Goal: Information Seeking & Learning: Find specific fact

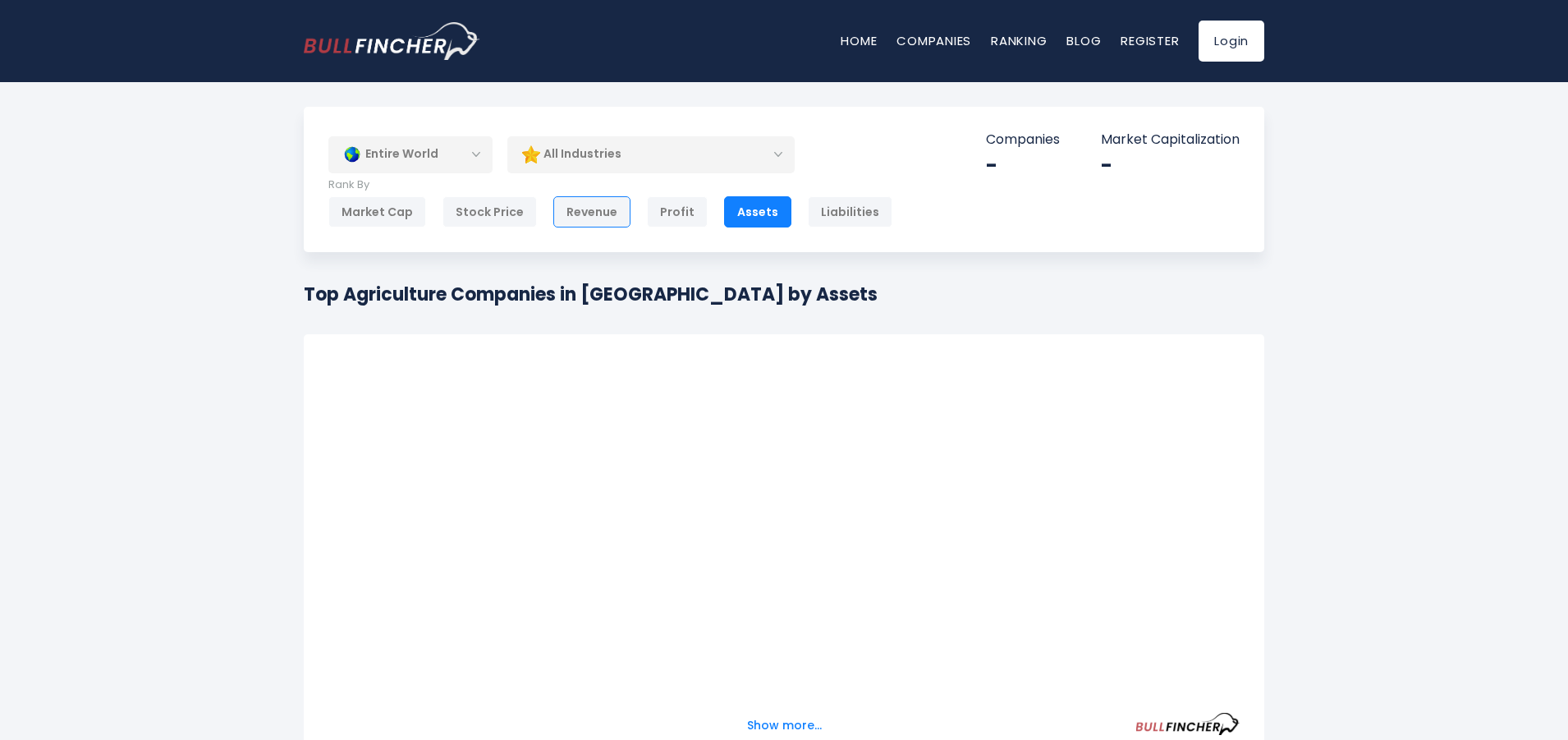
click at [607, 220] on div "Revenue" at bounding box center [591, 211] width 77 height 31
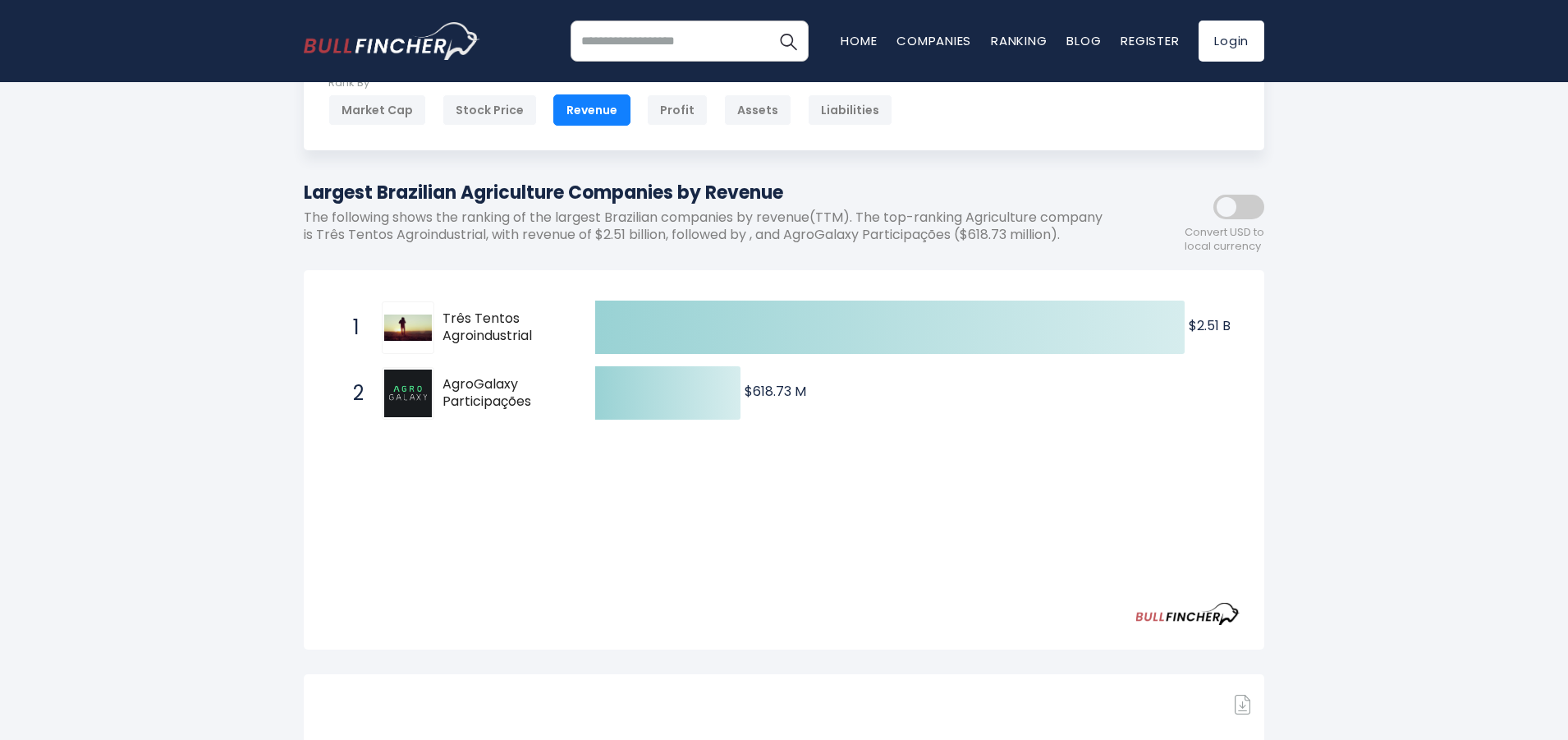
scroll to position [164, 0]
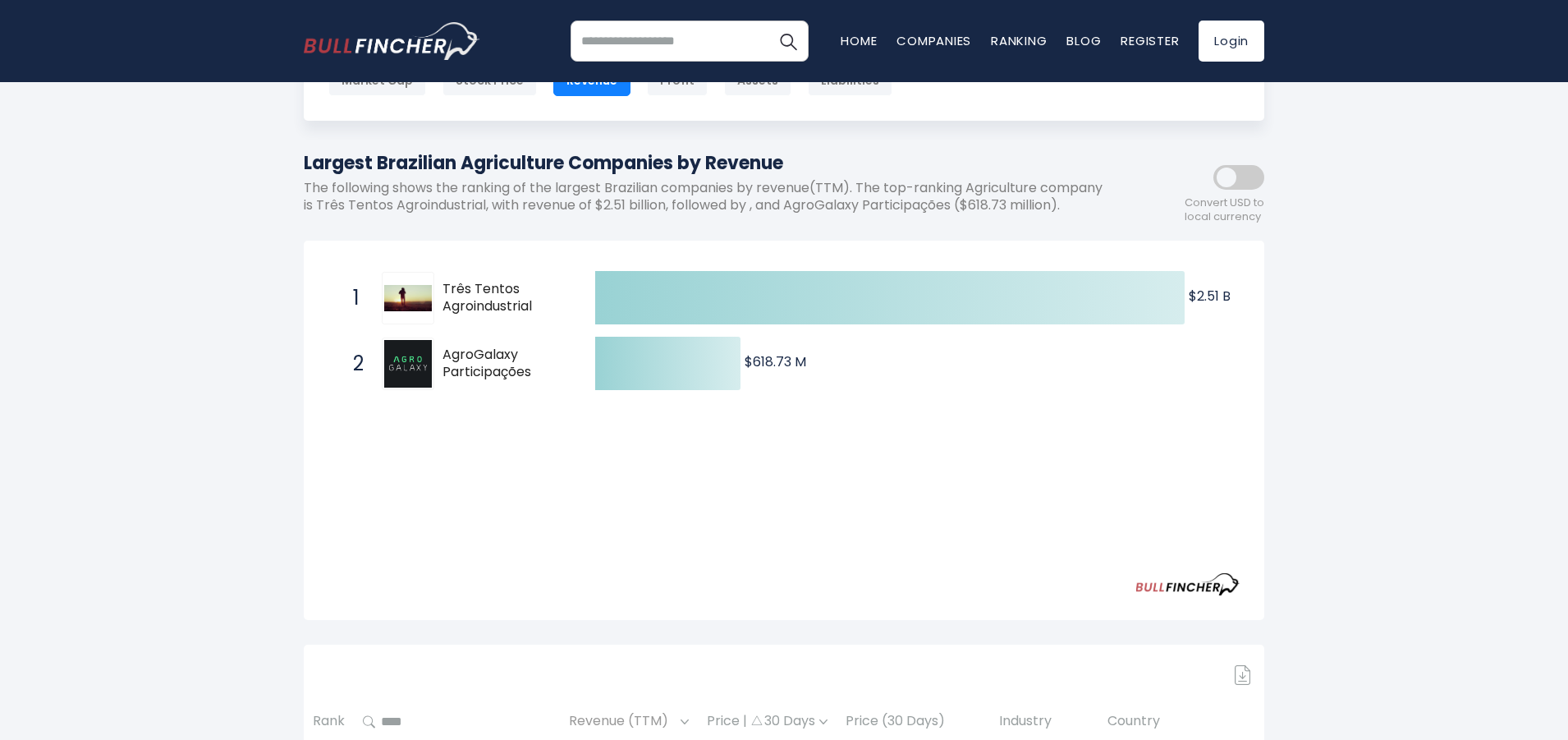
click at [470, 281] on span "Três Tentos Agroindustrial" at bounding box center [504, 298] width 124 height 35
click at [472, 281] on span "Três Tentos Agroindustrial" at bounding box center [504, 298] width 124 height 35
click at [470, 281] on span "Três Tentos Agroindustrial" at bounding box center [504, 298] width 124 height 35
drag, startPoint x: 430, startPoint y: 256, endPoint x: 418, endPoint y: 261, distance: 13.0
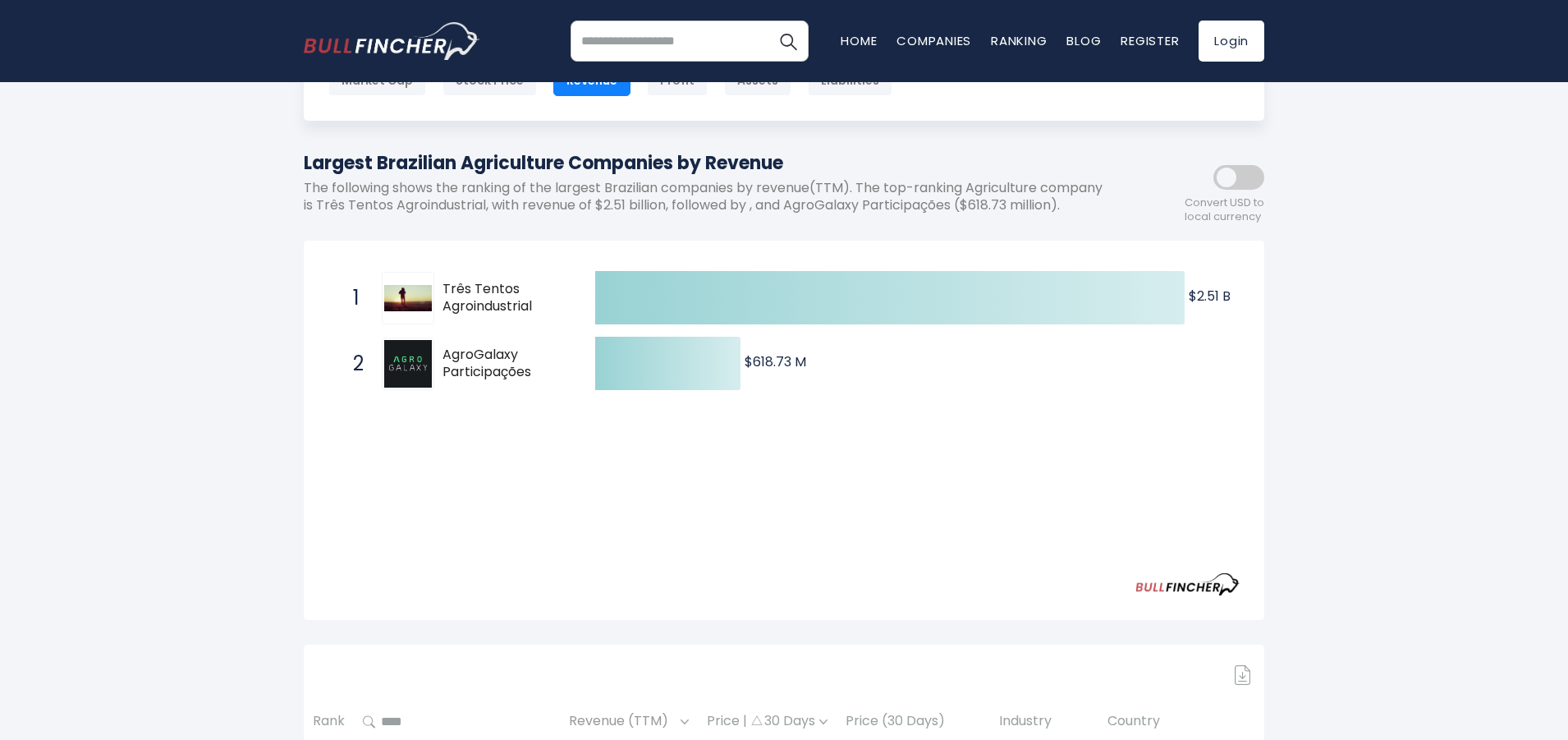
click at [422, 285] on img at bounding box center [407, 298] width 47 height 26
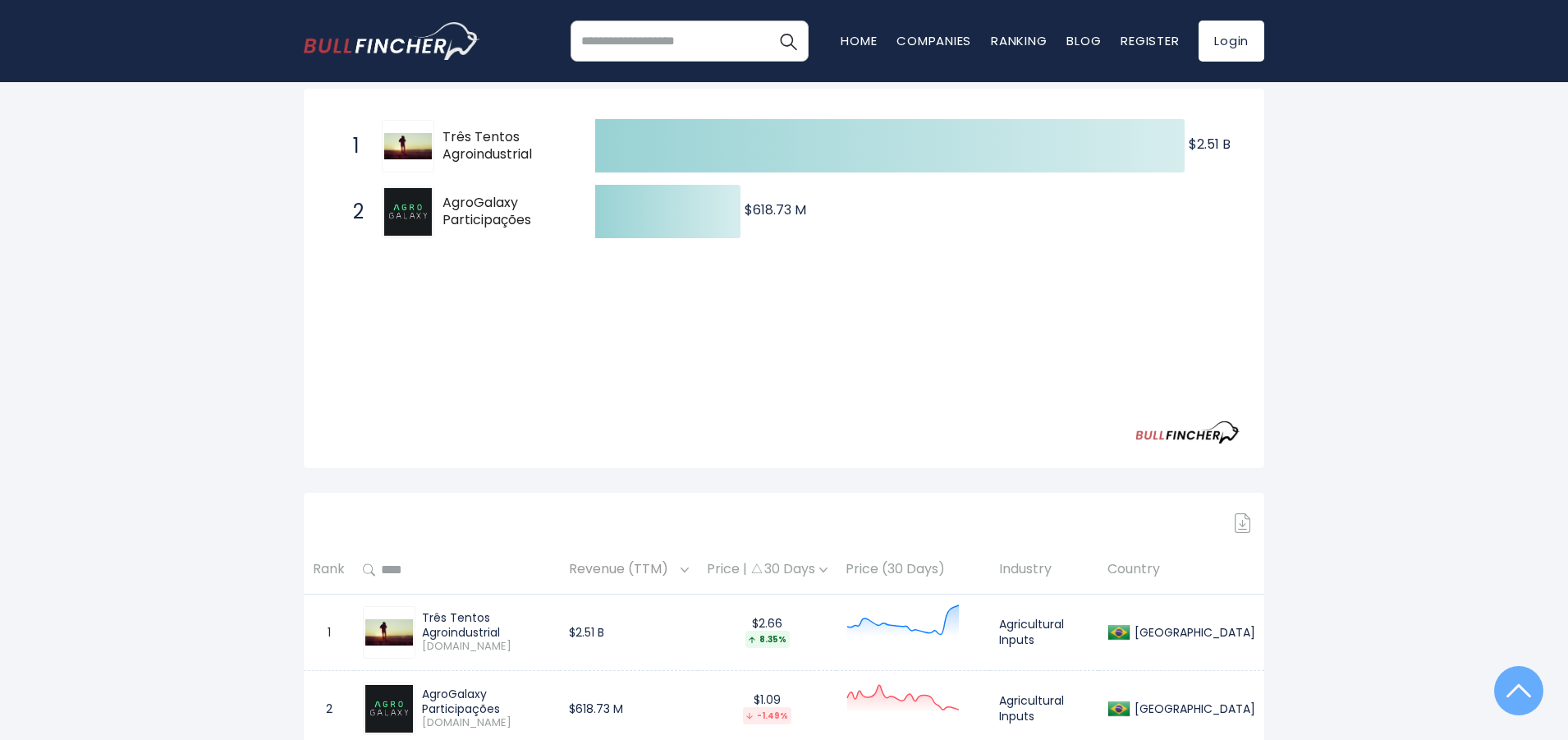
scroll to position [493, 0]
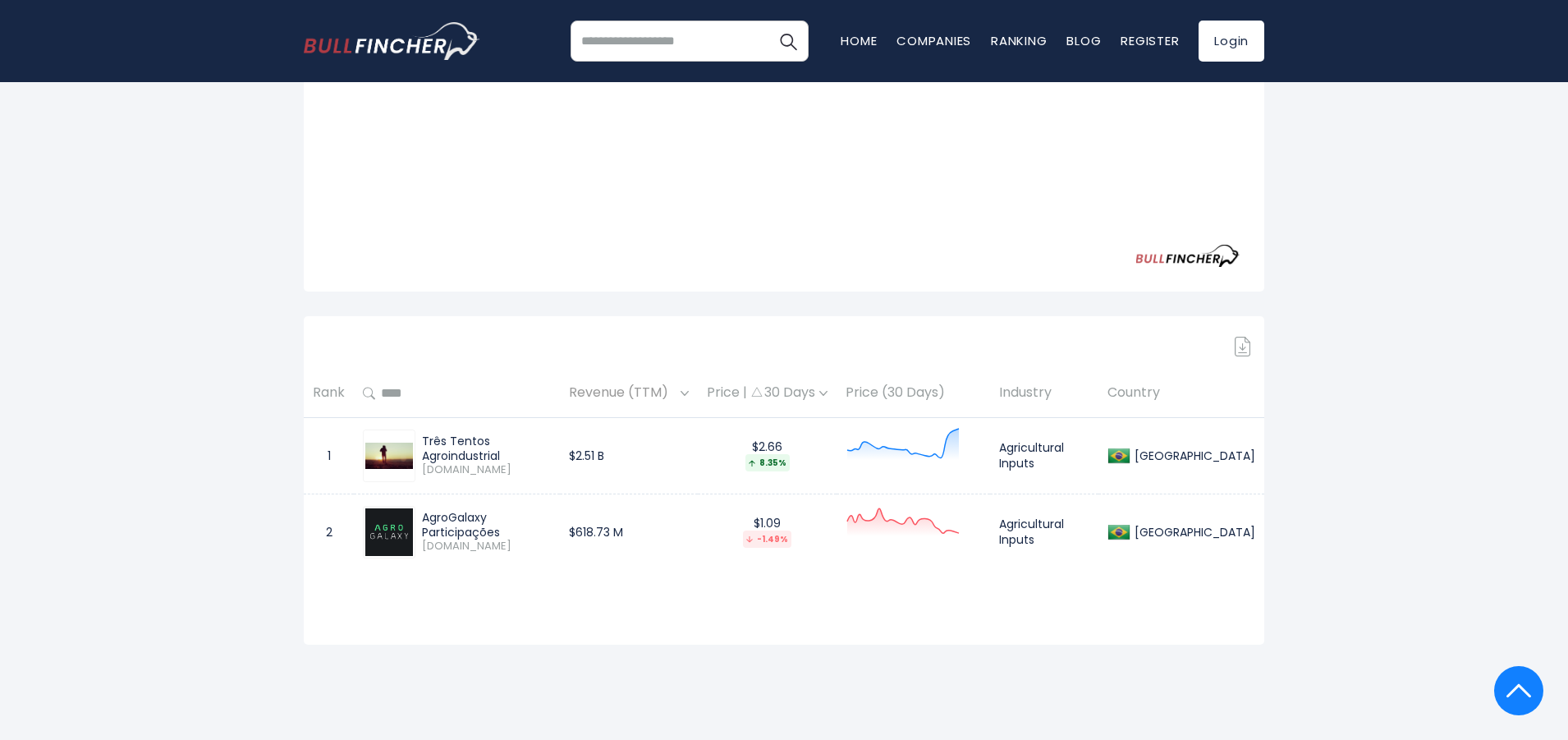
drag, startPoint x: 427, startPoint y: 412, endPoint x: 575, endPoint y: 409, distance: 148.0
click at [551, 434] on div "Três Tentos Agroindustrial" at bounding box center [486, 448] width 128 height 30
copy div "Três Tentos Agroindustrial"
click at [671, 49] on input "search" at bounding box center [690, 41] width 238 height 41
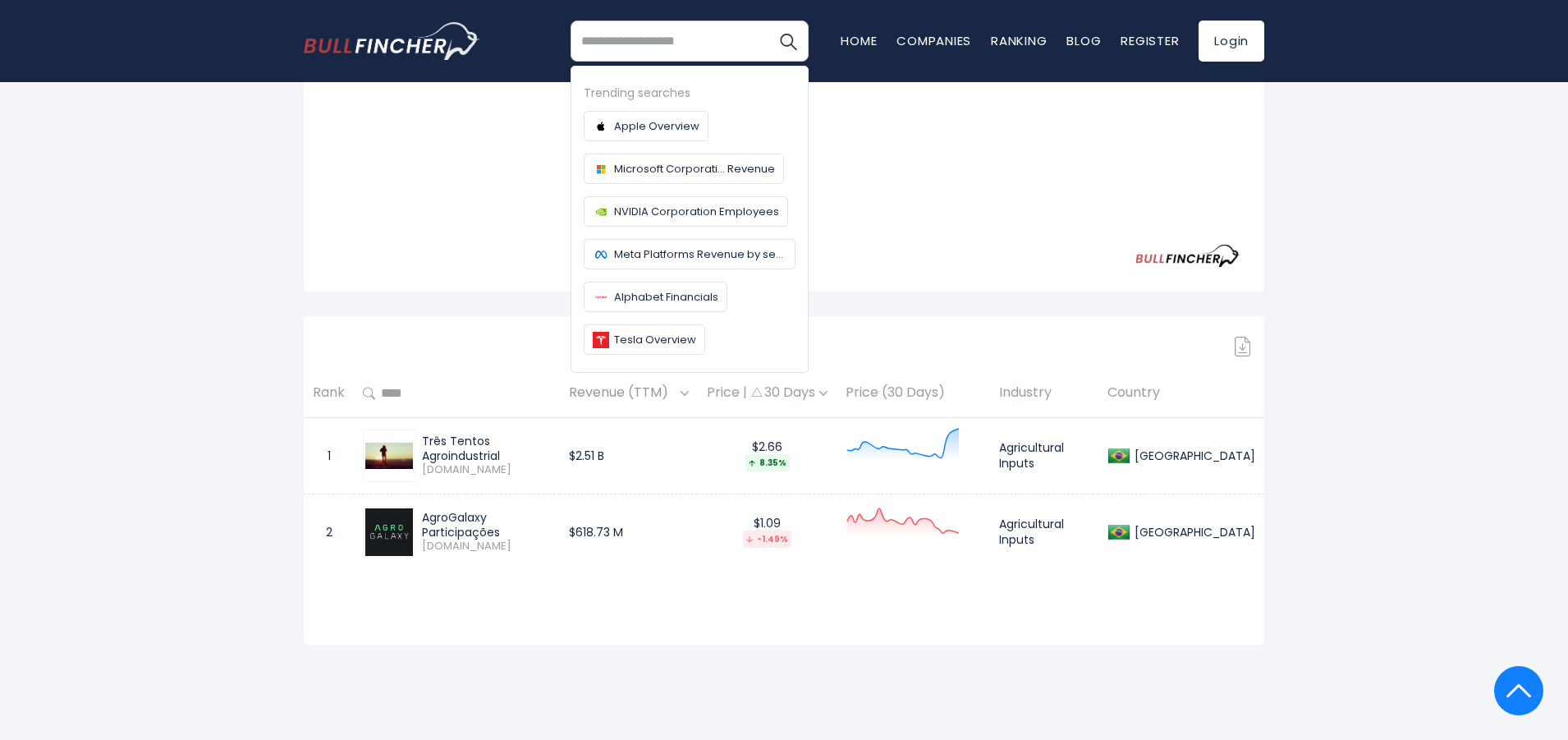
paste input "**********"
type input "**********"
click at [768, 20] on button "Search" at bounding box center [788, 41] width 41 height 41
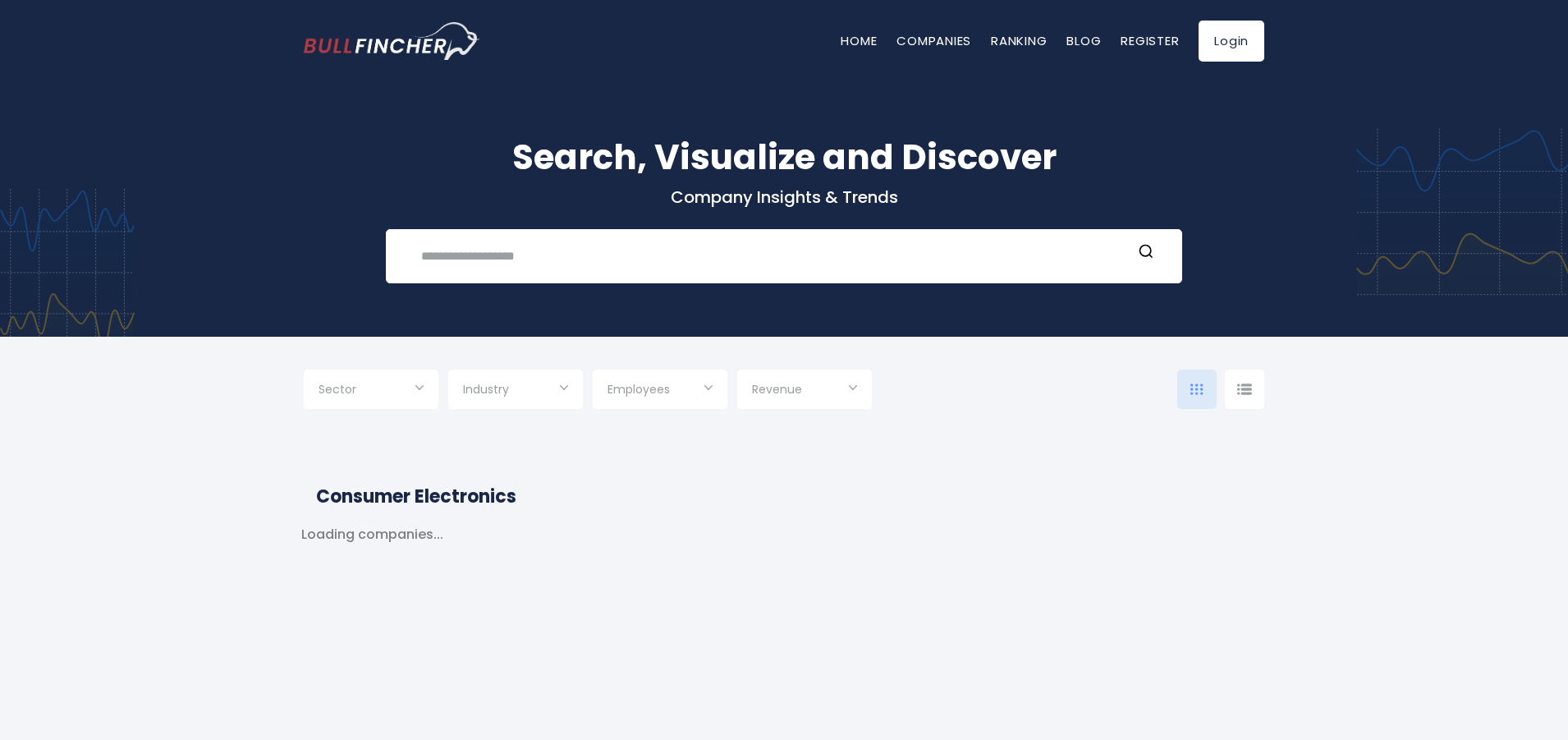
type input "***"
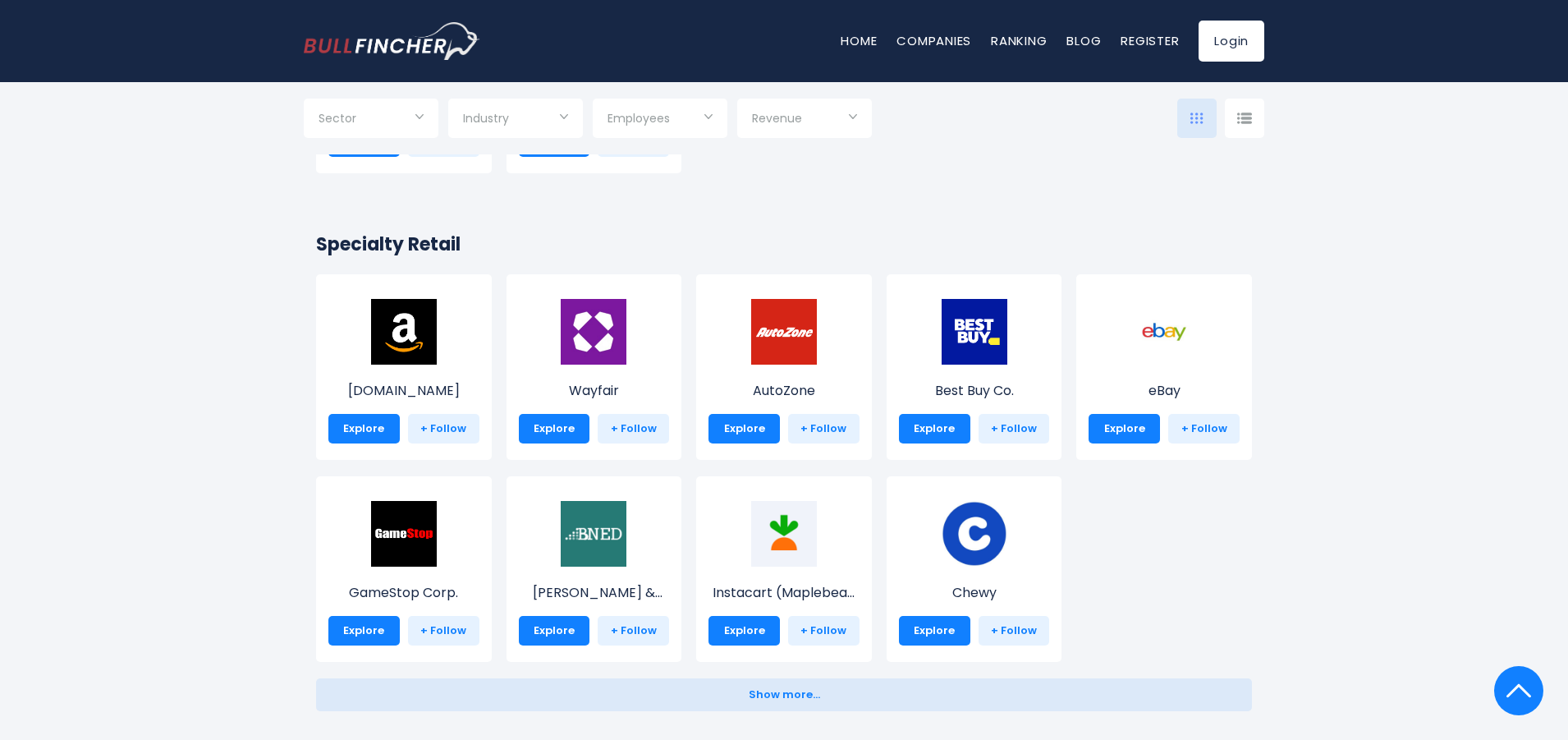
scroll to position [328, 0]
